Goal: Task Accomplishment & Management: Complete application form

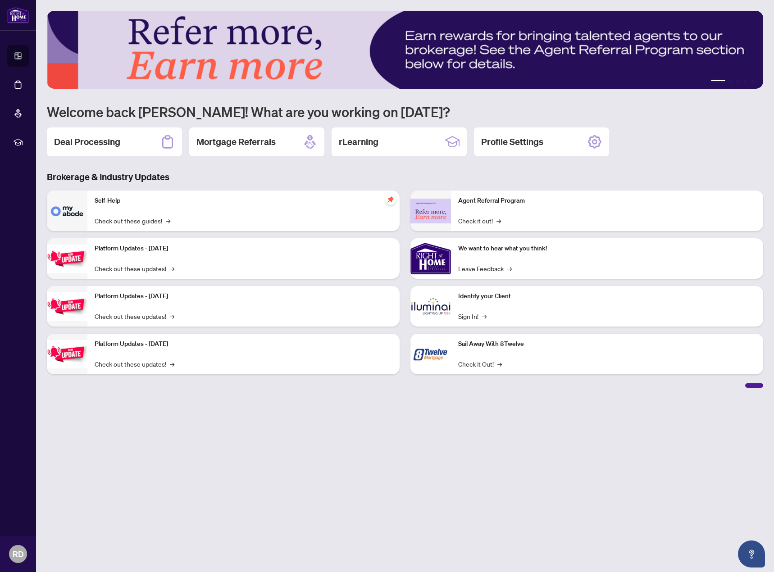
click at [121, 144] on div "Deal Processing" at bounding box center [114, 142] width 135 height 29
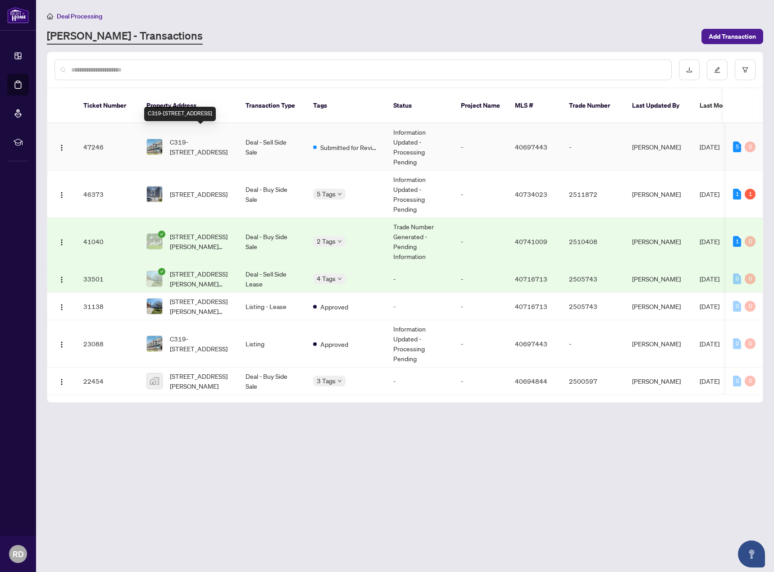
click at [184, 137] on span "C319-[STREET_ADDRESS]" at bounding box center [200, 147] width 61 height 20
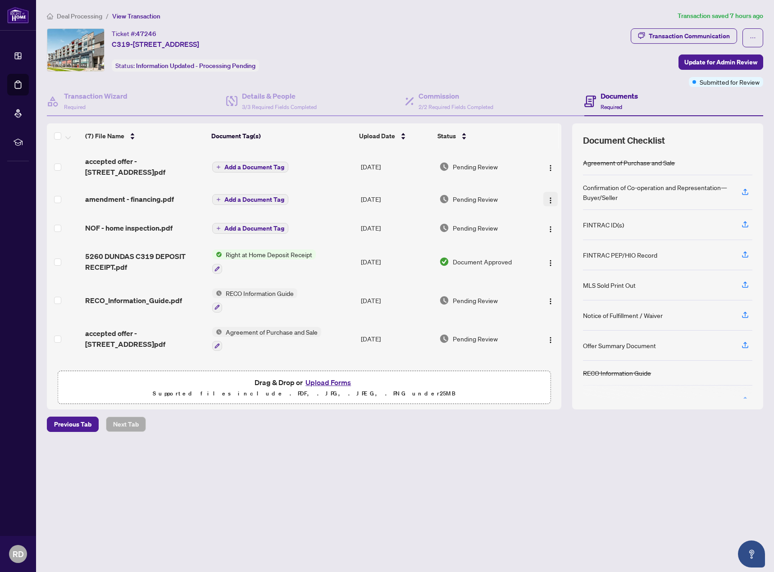
click at [548, 201] on img "button" at bounding box center [550, 200] width 7 height 7
click at [564, 302] on span "Archive" at bounding box center [591, 303] width 86 height 10
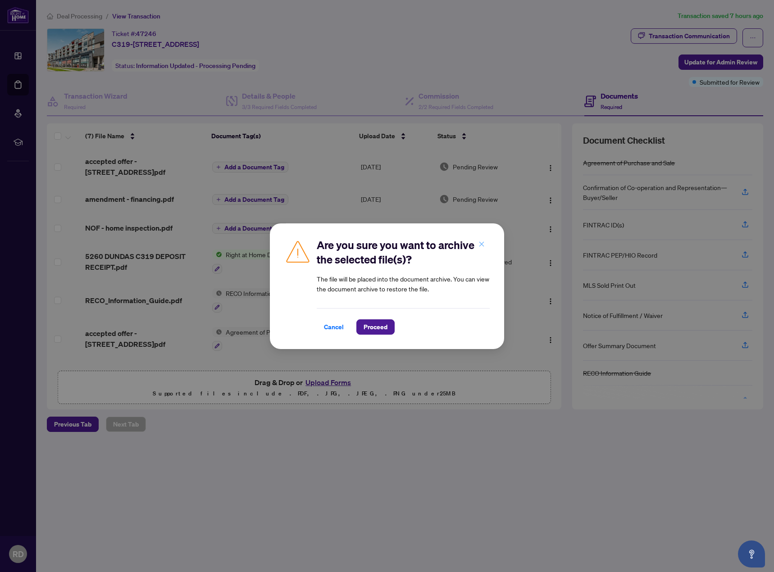
click at [478, 246] on button "button" at bounding box center [482, 244] width 18 height 15
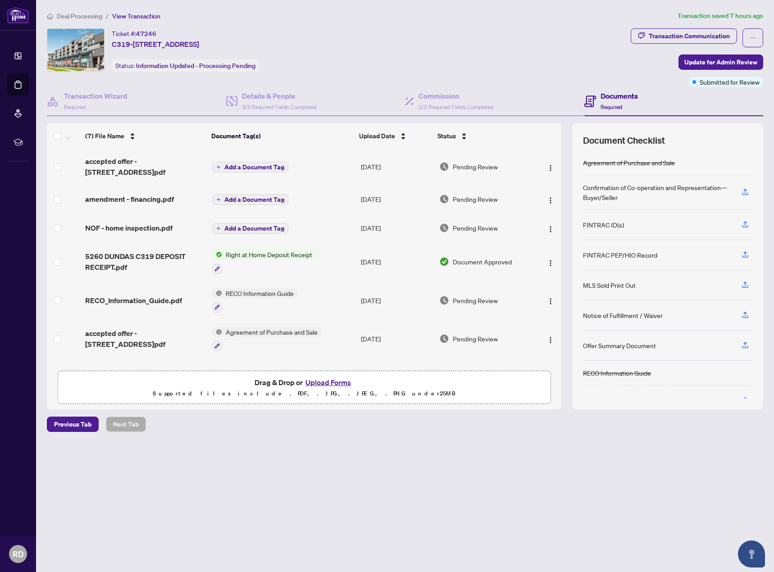
click at [343, 381] on button "Upload Forms" at bounding box center [328, 383] width 51 height 12
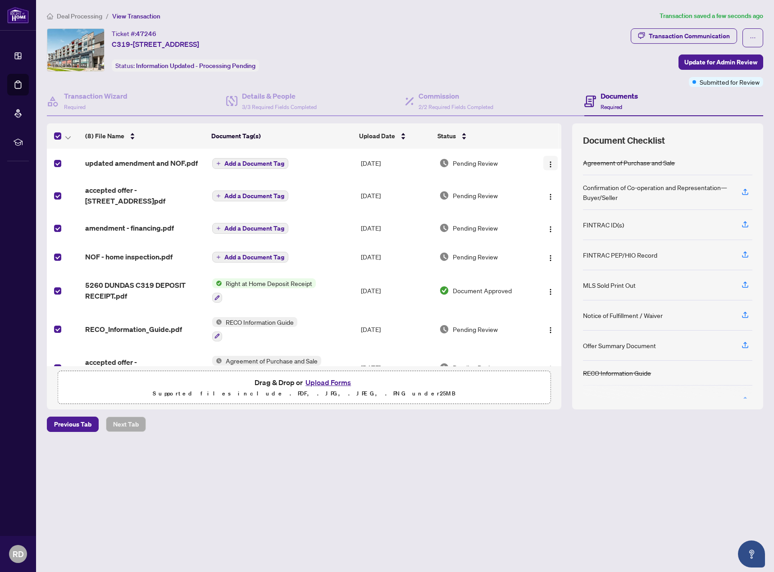
click at [547, 165] on img "button" at bounding box center [550, 164] width 7 height 7
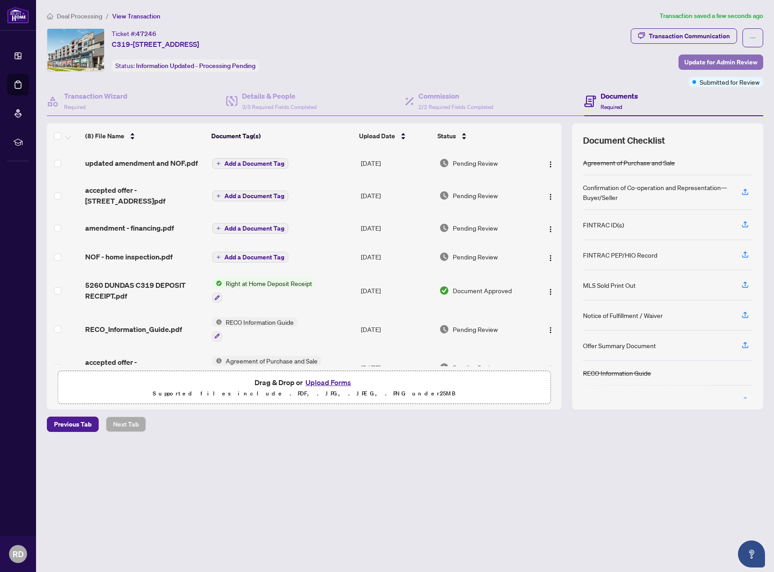
click at [736, 61] on span "Update for Admin Review" at bounding box center [721, 62] width 73 height 14
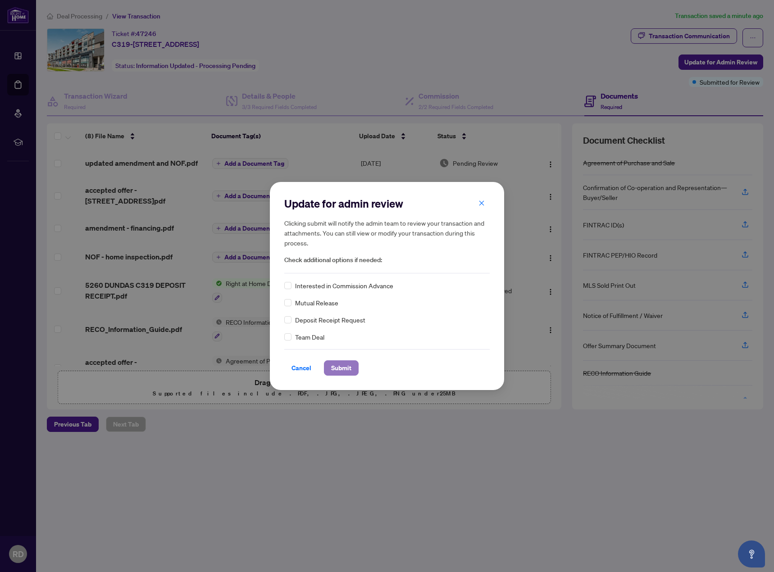
click at [345, 371] on span "Submit" at bounding box center [341, 368] width 20 height 14
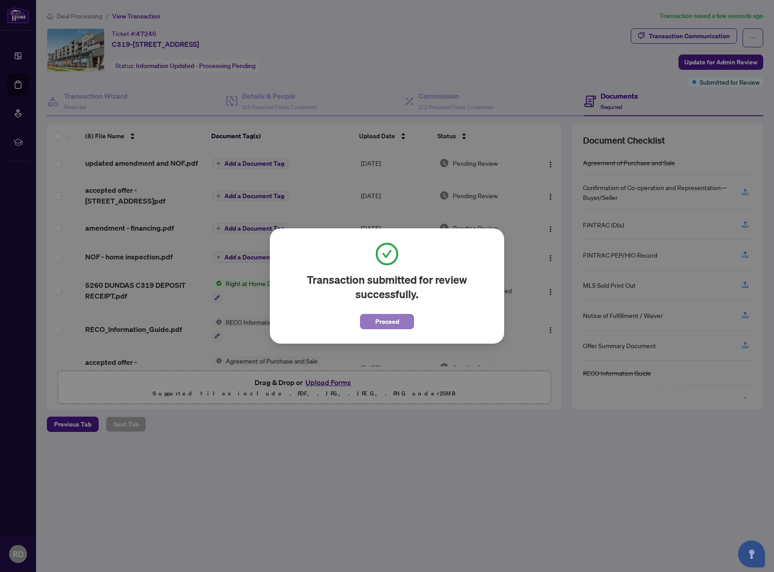
click at [402, 323] on button "Proceed" at bounding box center [387, 321] width 54 height 15
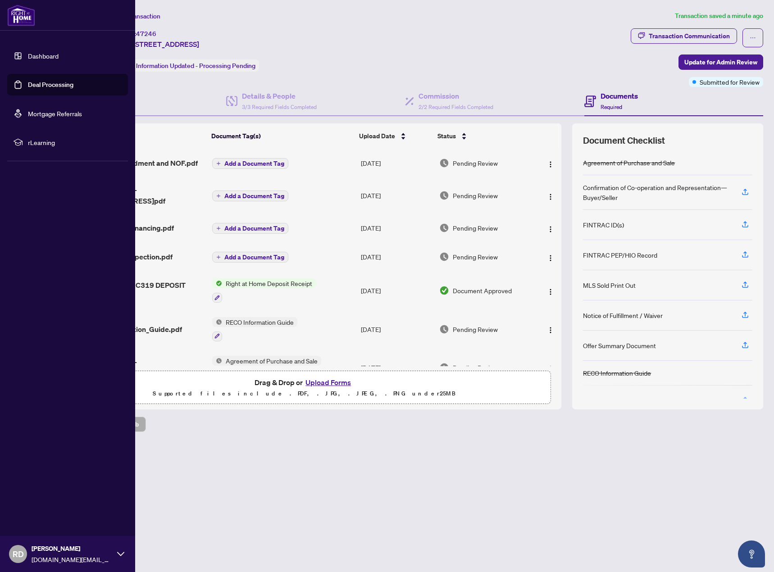
click at [124, 555] on div "RD [PERSON_NAME] [DOMAIN_NAME][EMAIL_ADDRESS][DOMAIN_NAME]" at bounding box center [67, 554] width 135 height 36
click at [28, 555] on div "RD [PERSON_NAME] [DOMAIN_NAME][EMAIL_ADDRESS][DOMAIN_NAME]" at bounding box center [67, 554] width 135 height 36
click at [55, 499] on button "Logout" at bounding box center [67, 500] width 121 height 15
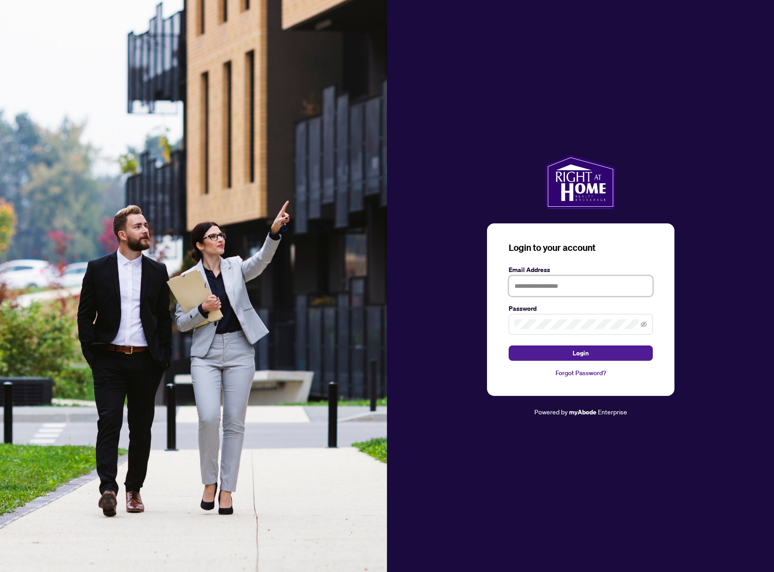
type input "**********"
